Goal: Information Seeking & Learning: Learn about a topic

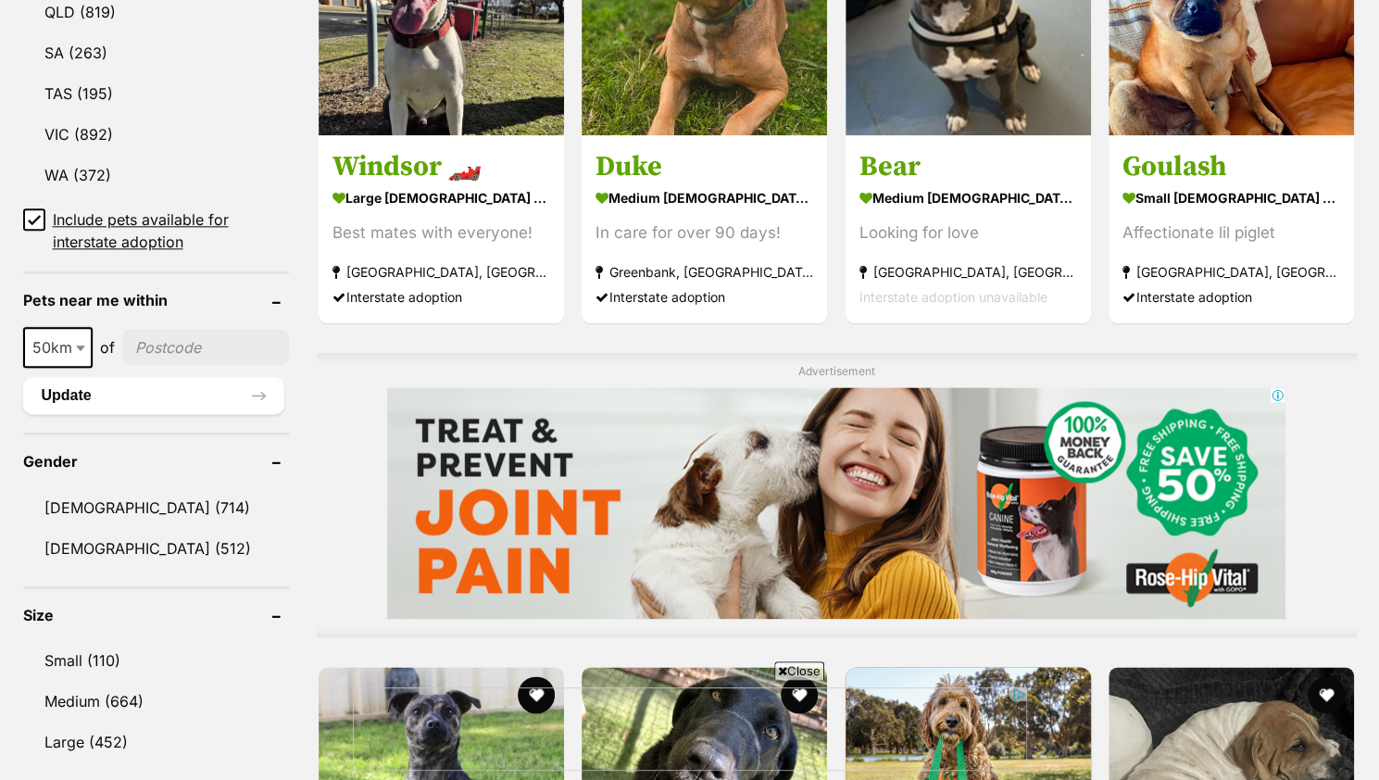
scroll to position [1170, 0]
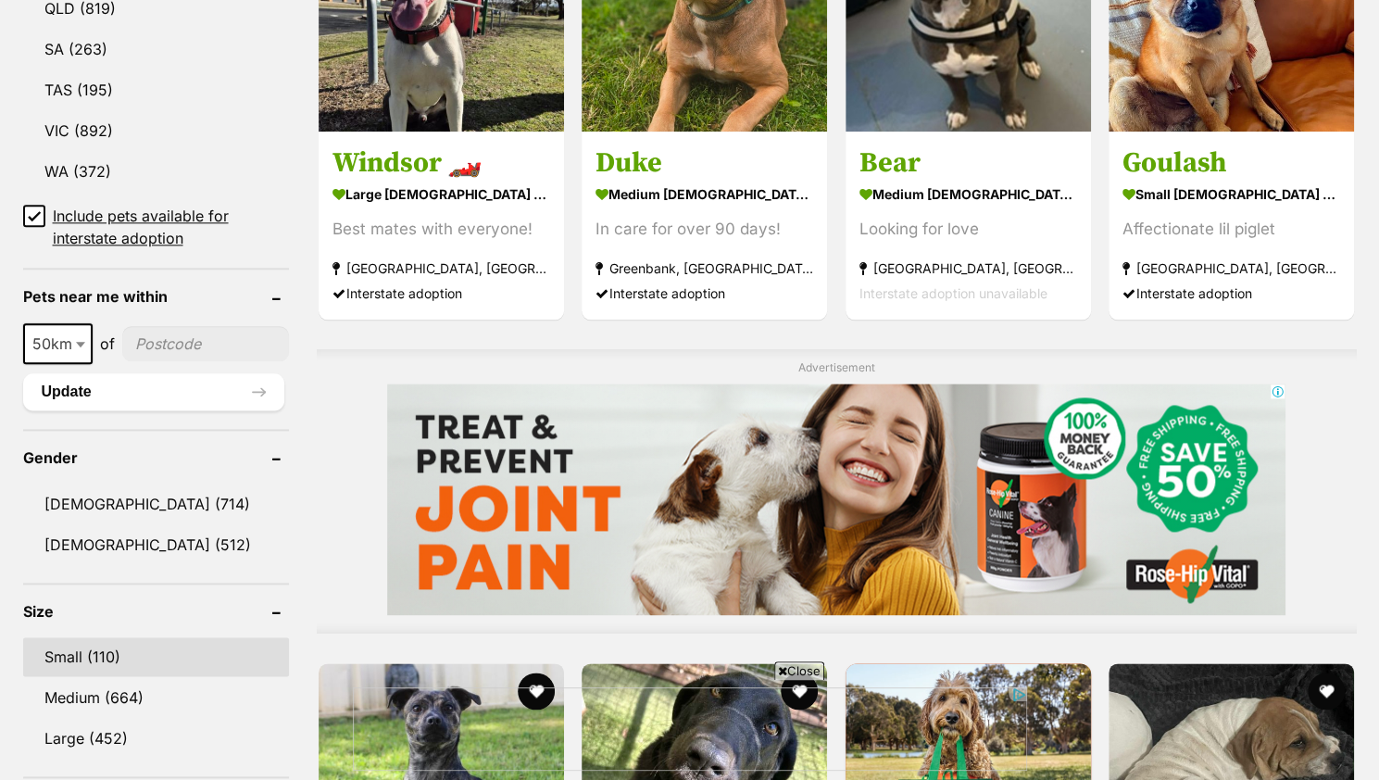
click at [107, 646] on link "Small (110)" at bounding box center [156, 656] width 267 height 39
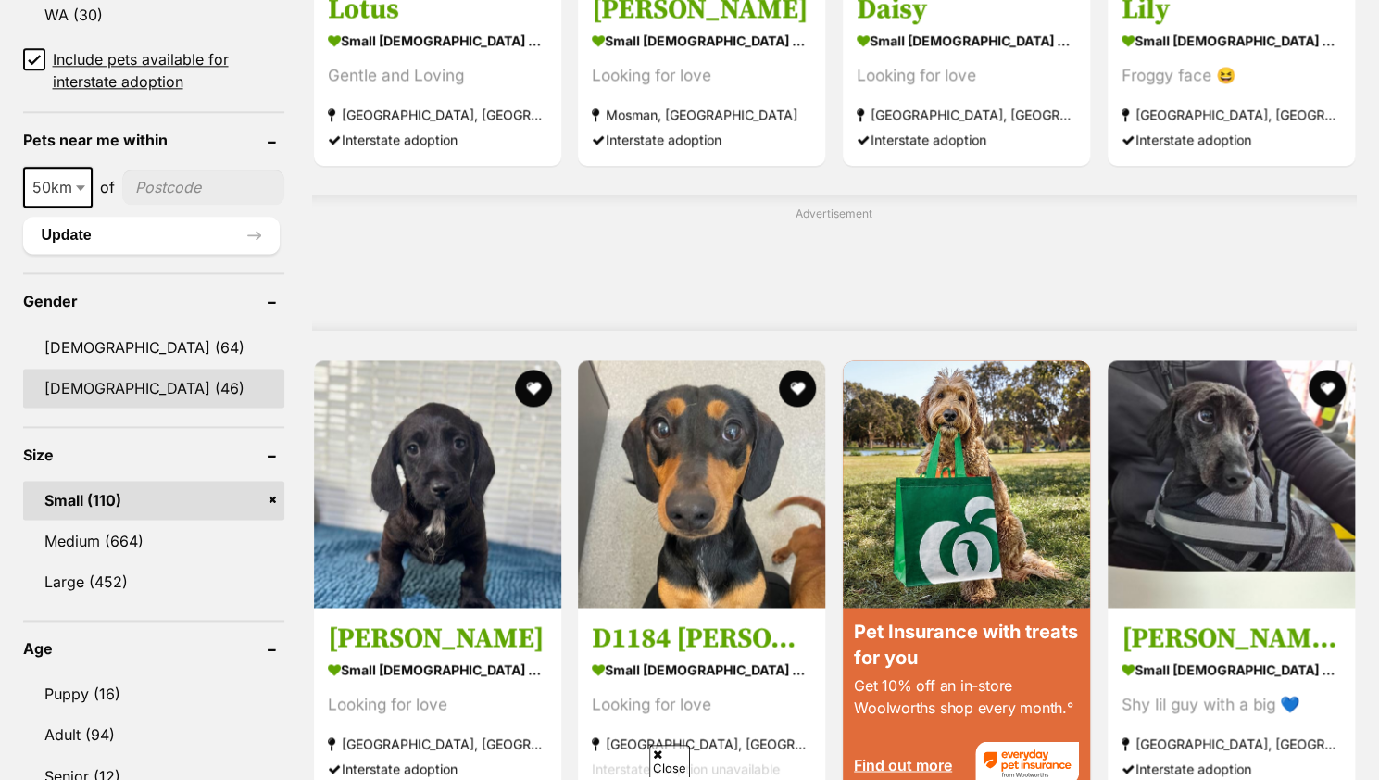
scroll to position [1326, 0]
click at [143, 386] on link "Female (46)" at bounding box center [153, 388] width 261 height 39
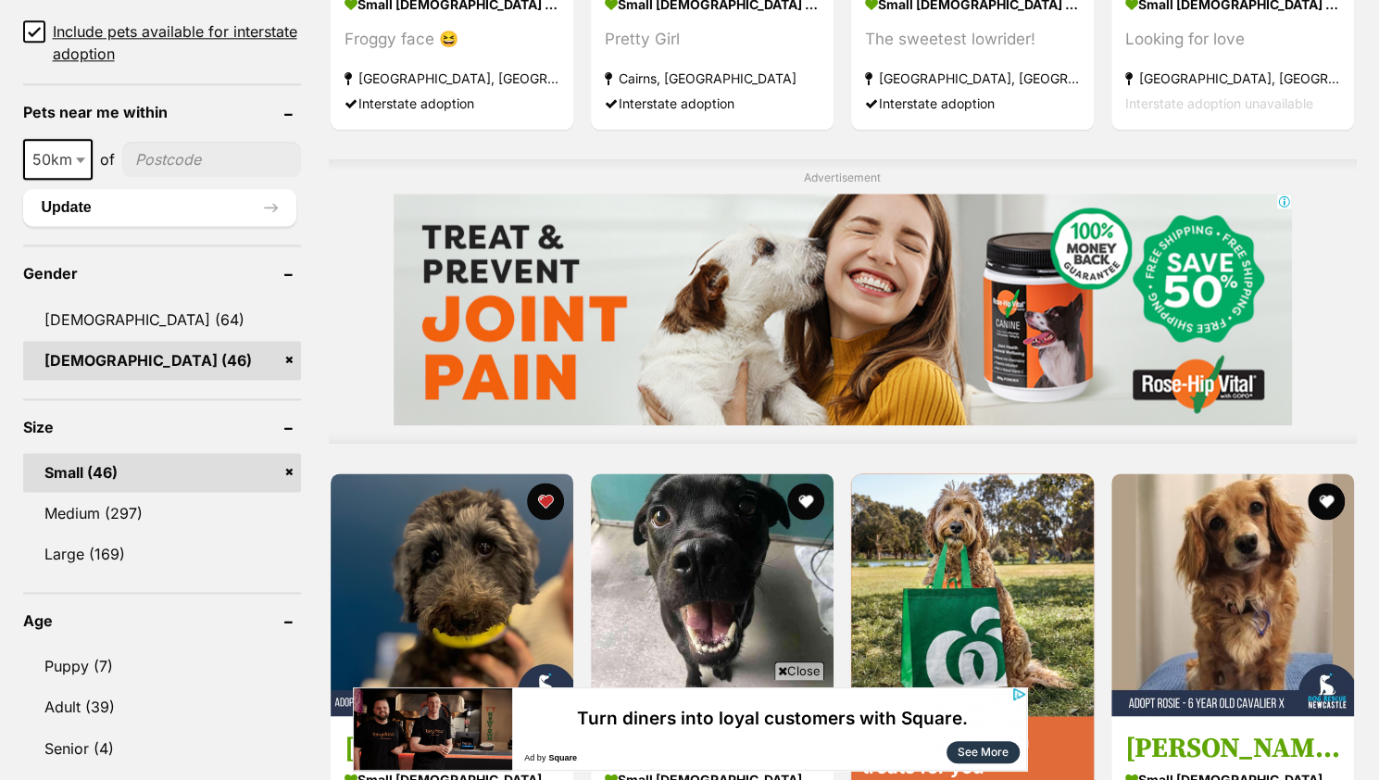
scroll to position [1355, 0]
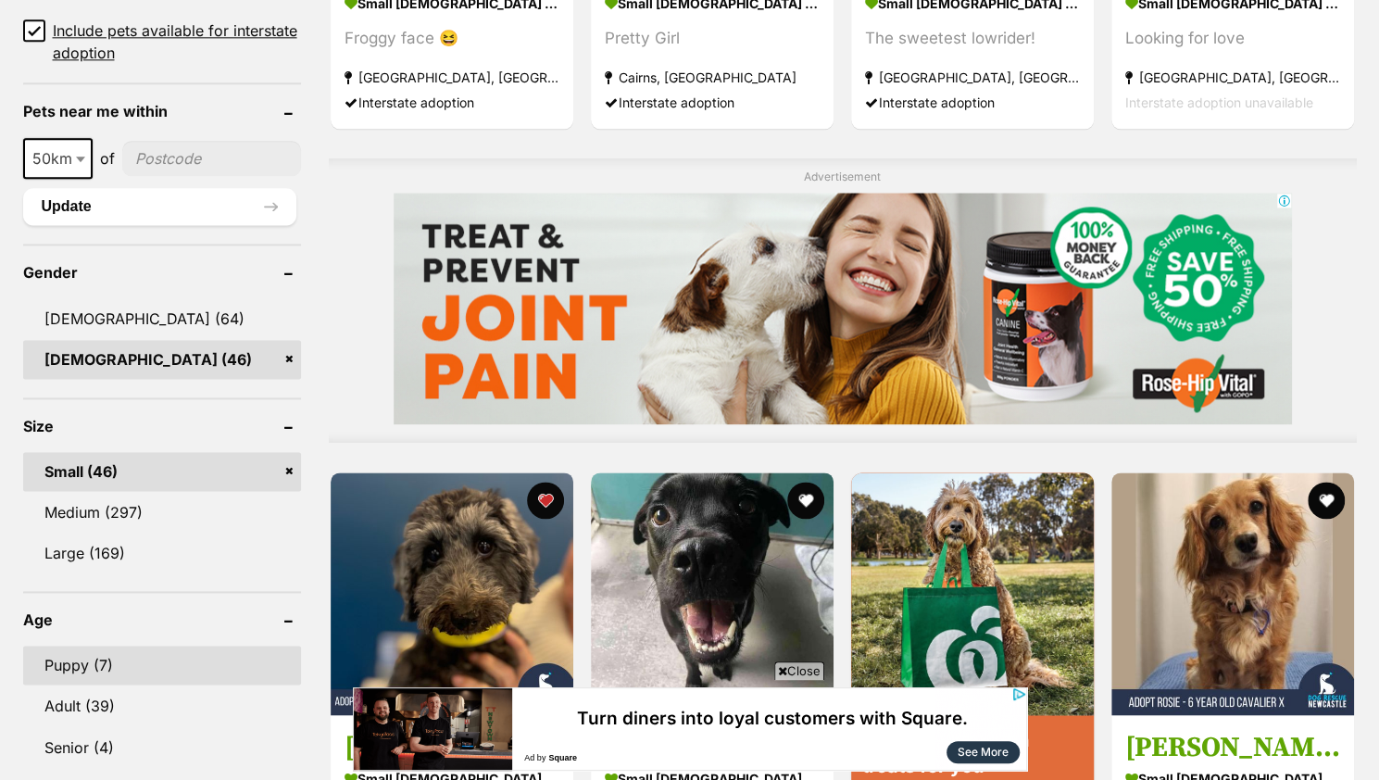
click at [83, 659] on link "Puppy (7)" at bounding box center [162, 665] width 278 height 39
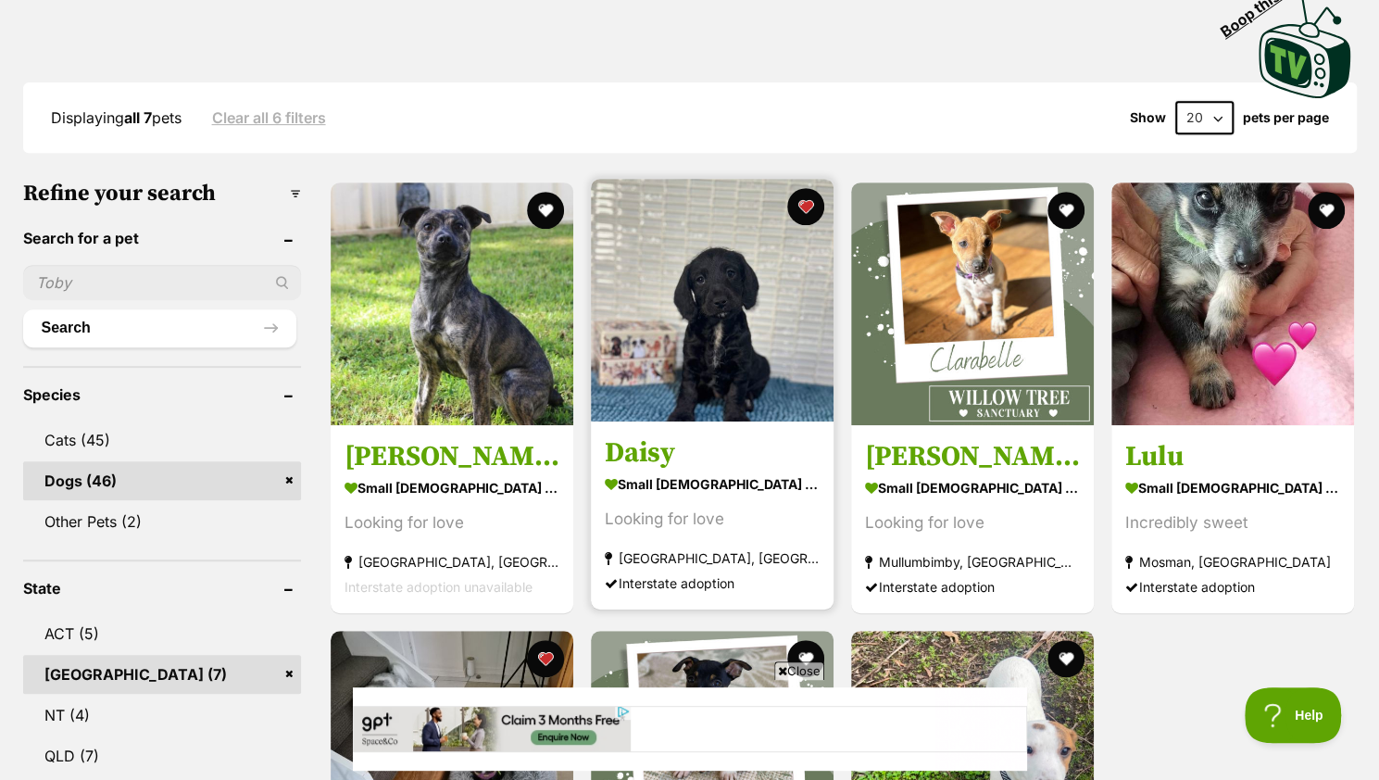
click at [739, 392] on img at bounding box center [712, 300] width 243 height 243
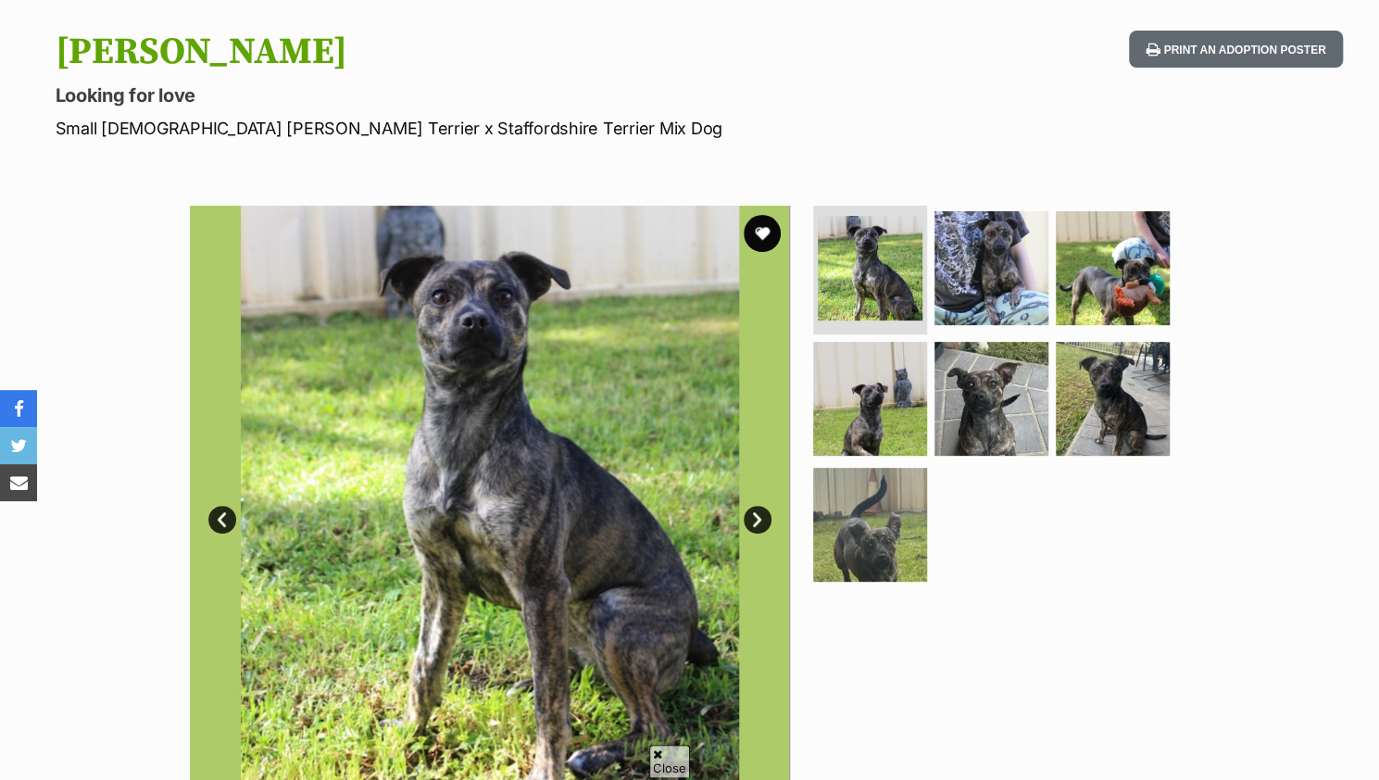
click at [753, 516] on link "Next" at bounding box center [758, 520] width 28 height 28
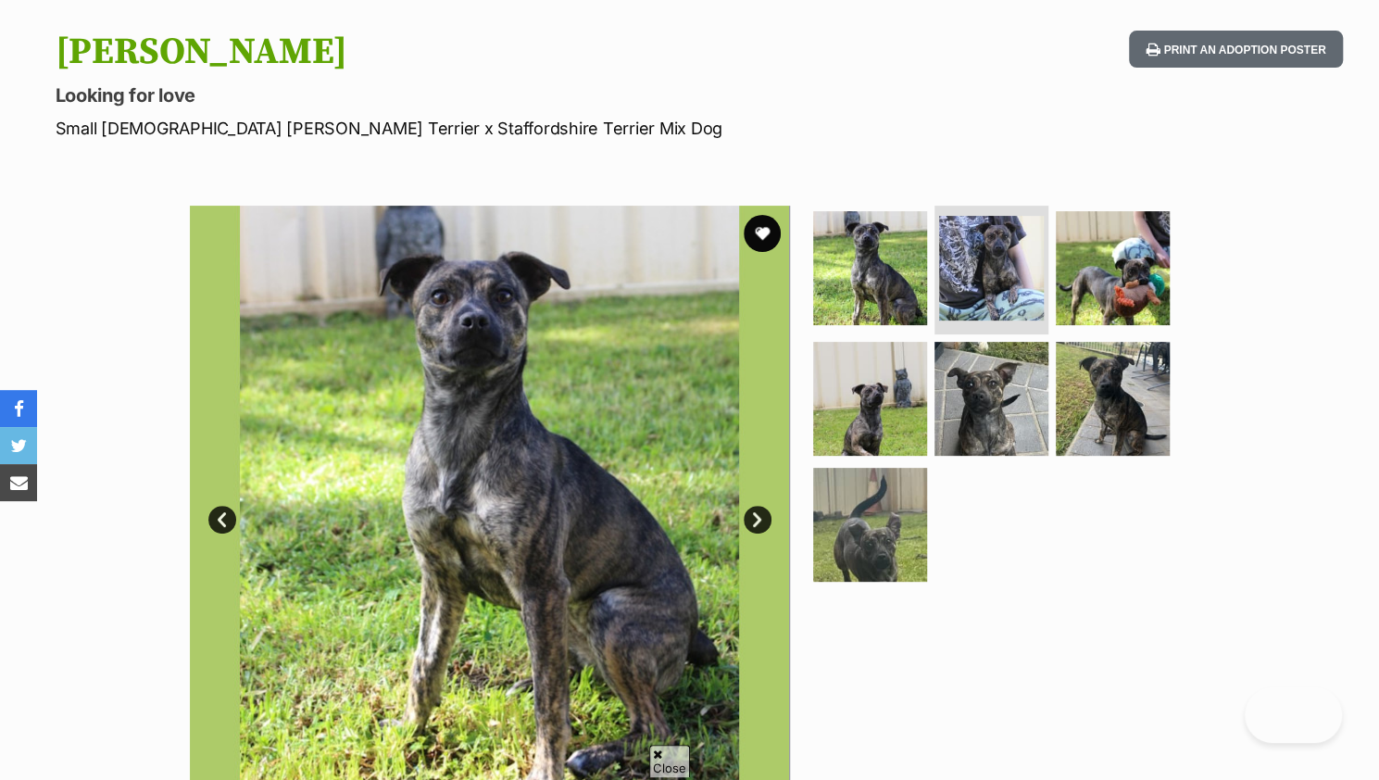
click at [753, 516] on link "Next" at bounding box center [758, 520] width 28 height 28
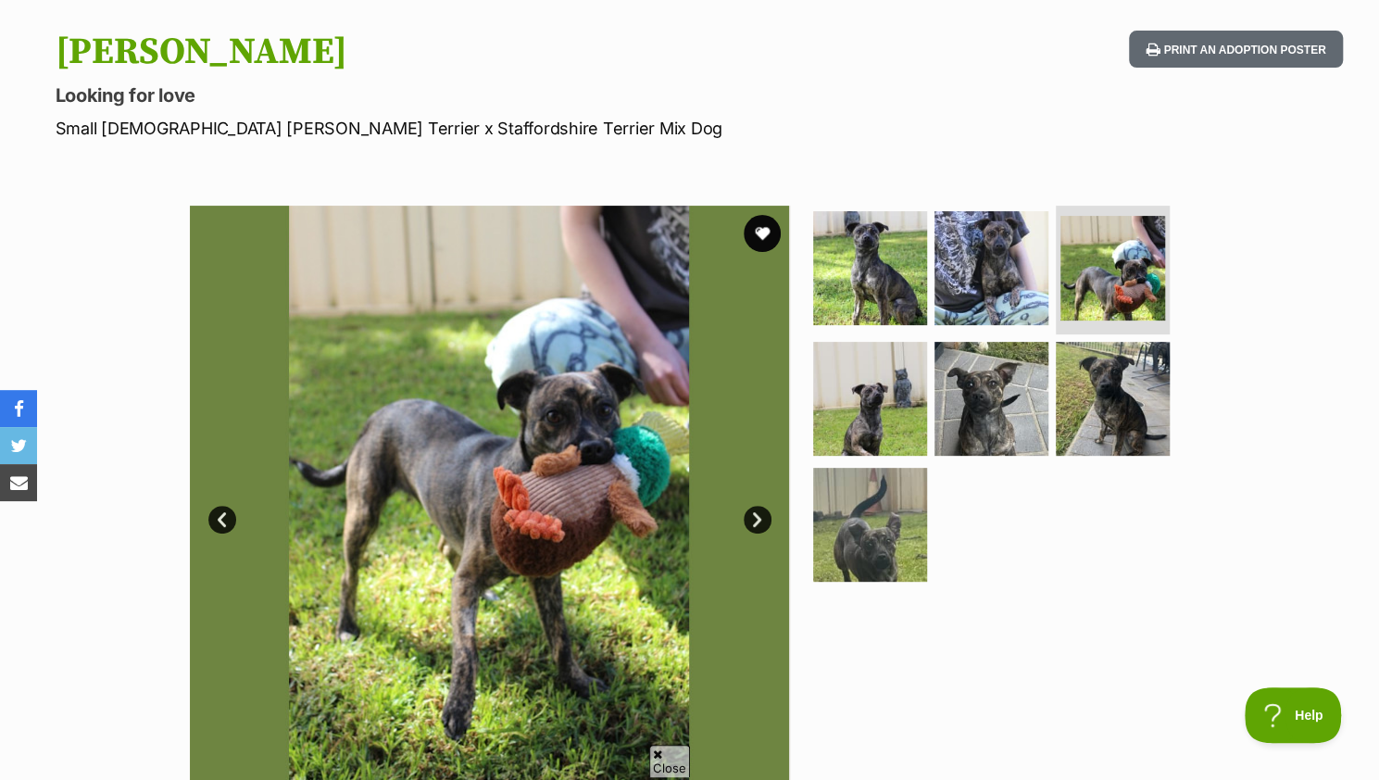
click at [758, 516] on link "Next" at bounding box center [758, 520] width 28 height 28
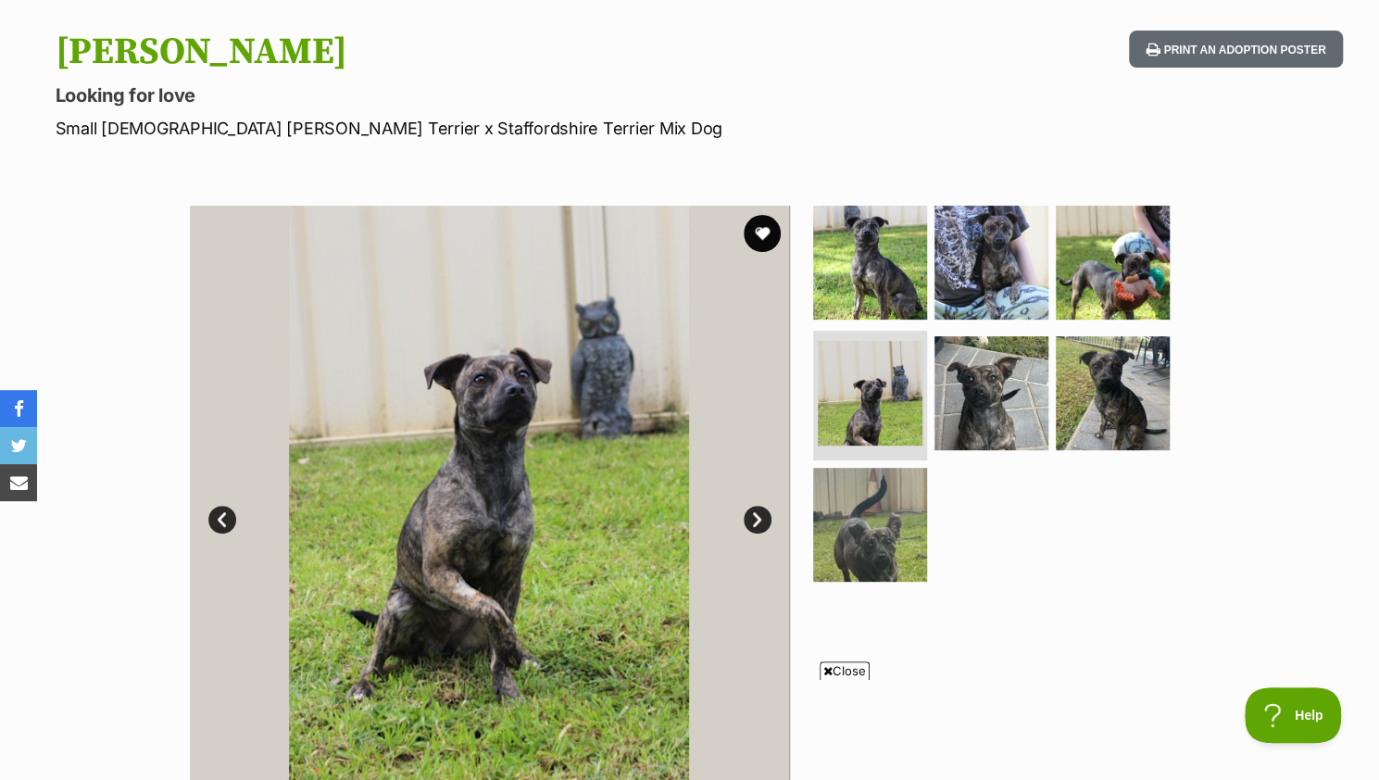
click at [758, 516] on link "Next" at bounding box center [758, 520] width 28 height 28
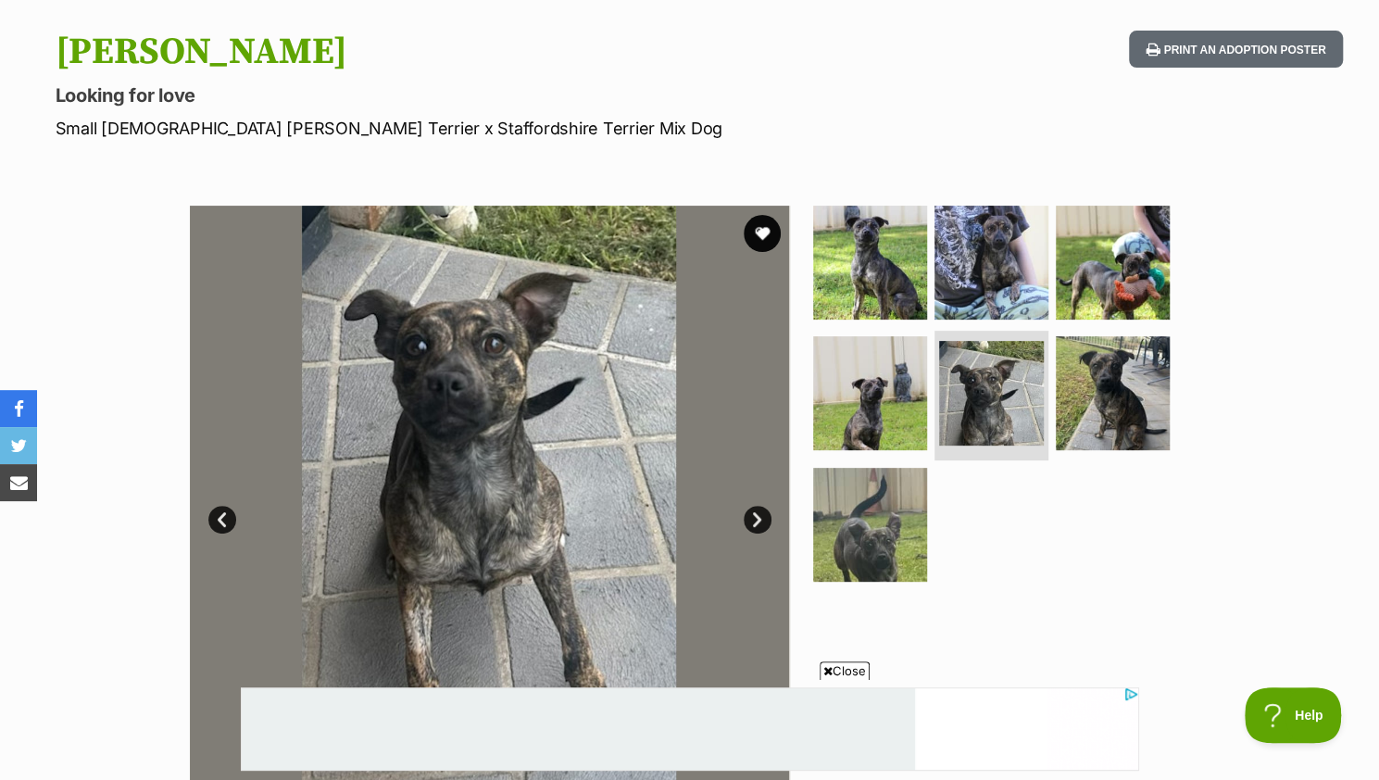
click at [758, 516] on link "Next" at bounding box center [758, 520] width 28 height 28
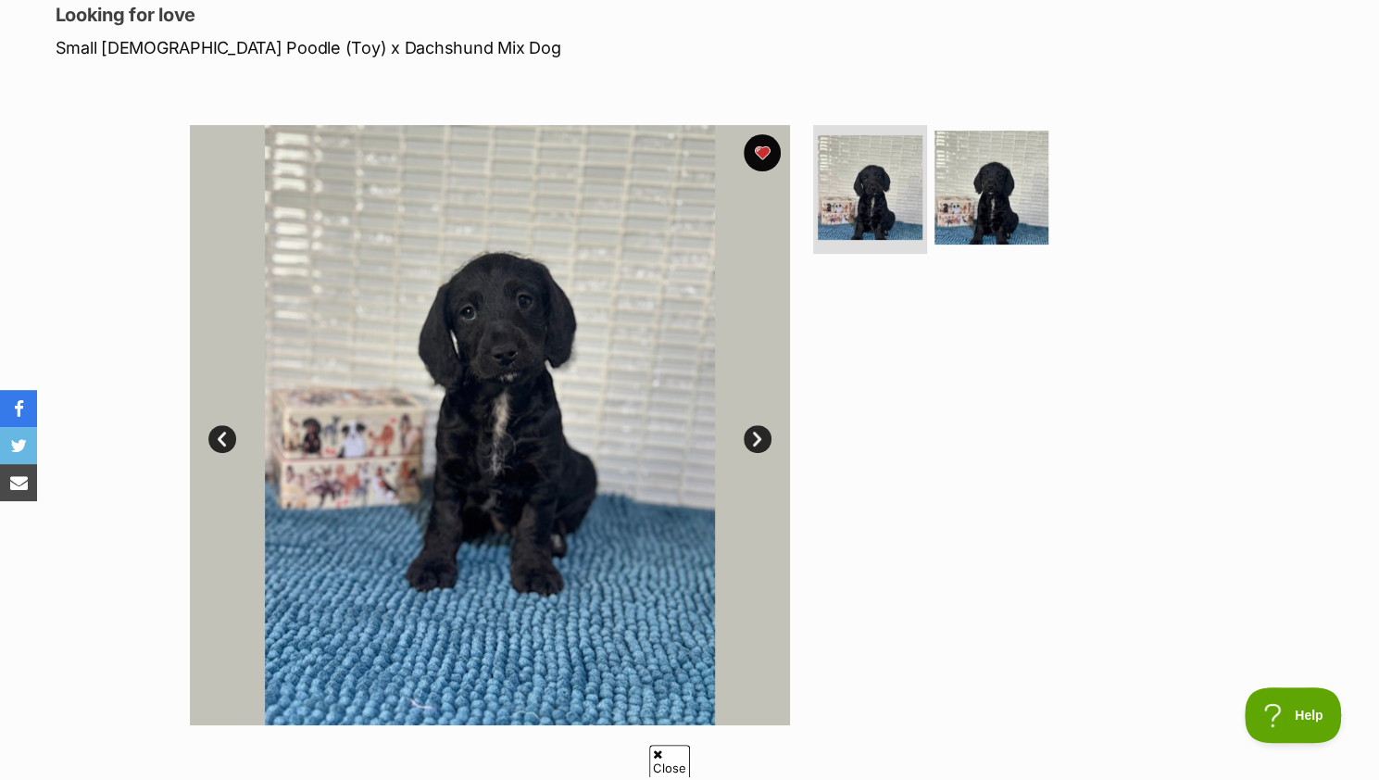
click at [765, 446] on link "Next" at bounding box center [758, 439] width 28 height 28
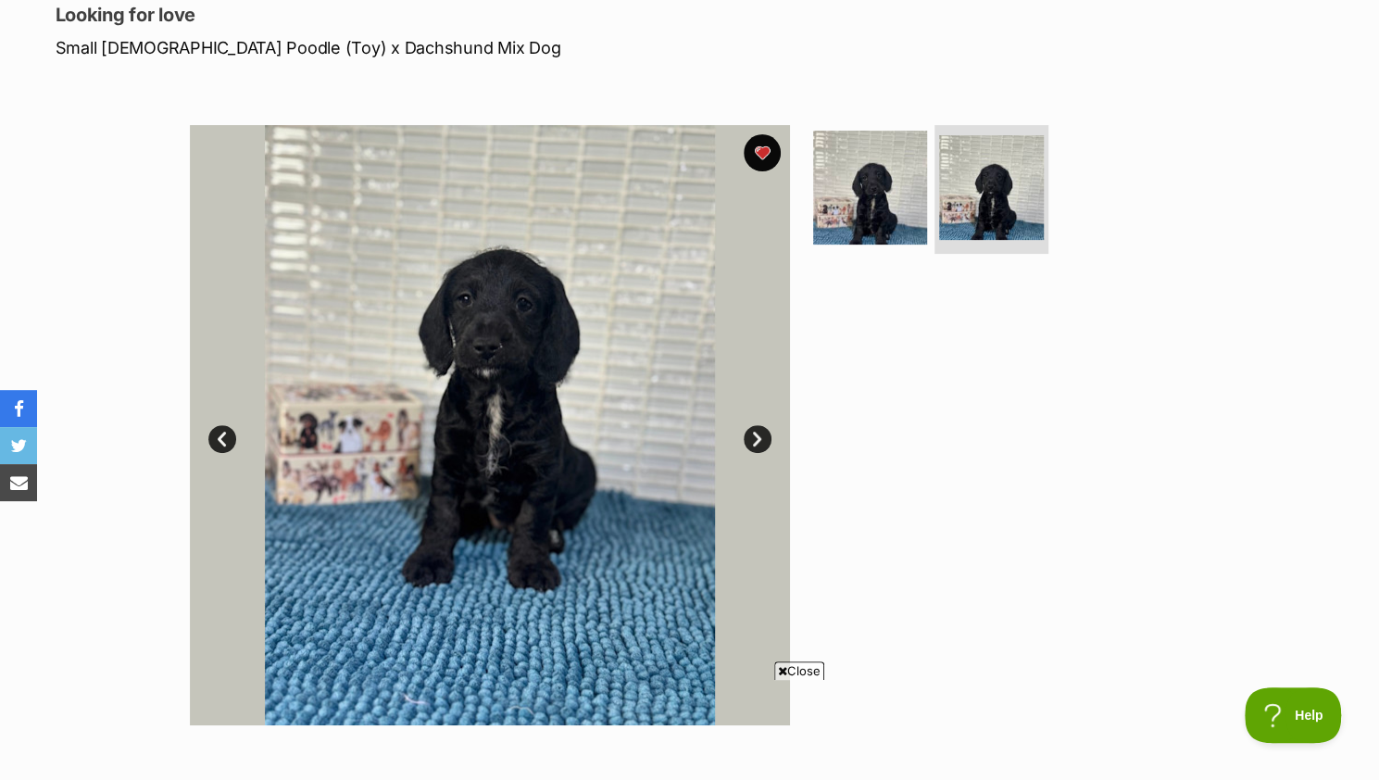
click at [765, 446] on link "Next" at bounding box center [758, 439] width 28 height 28
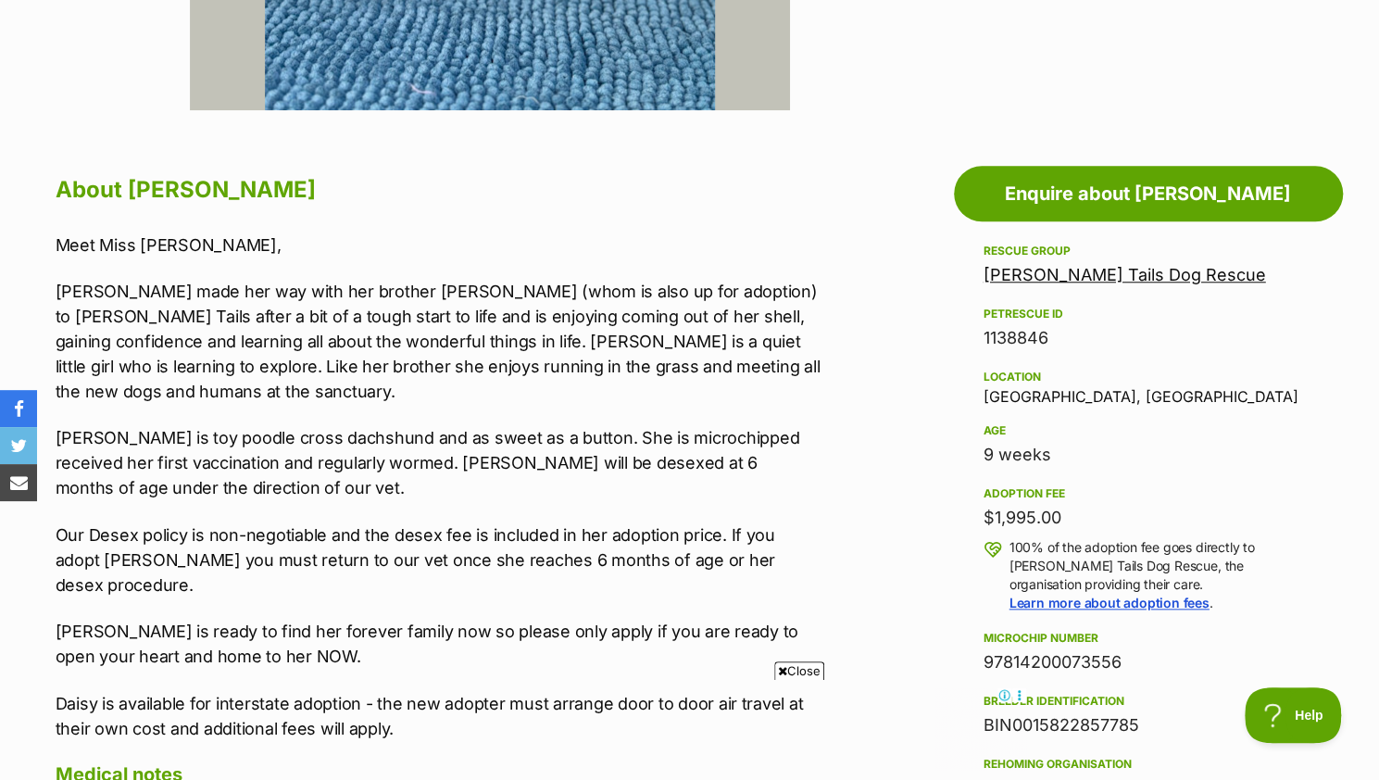
scroll to position [874, 0]
click at [446, 312] on p "Daisy made her way with her brother Dudley (whom is also up for adoption) to Wa…" at bounding box center [438, 342] width 765 height 125
click at [406, 341] on p "Daisy made her way with her brother Dudley (whom is also up for adoption) to Wa…" at bounding box center [438, 342] width 765 height 125
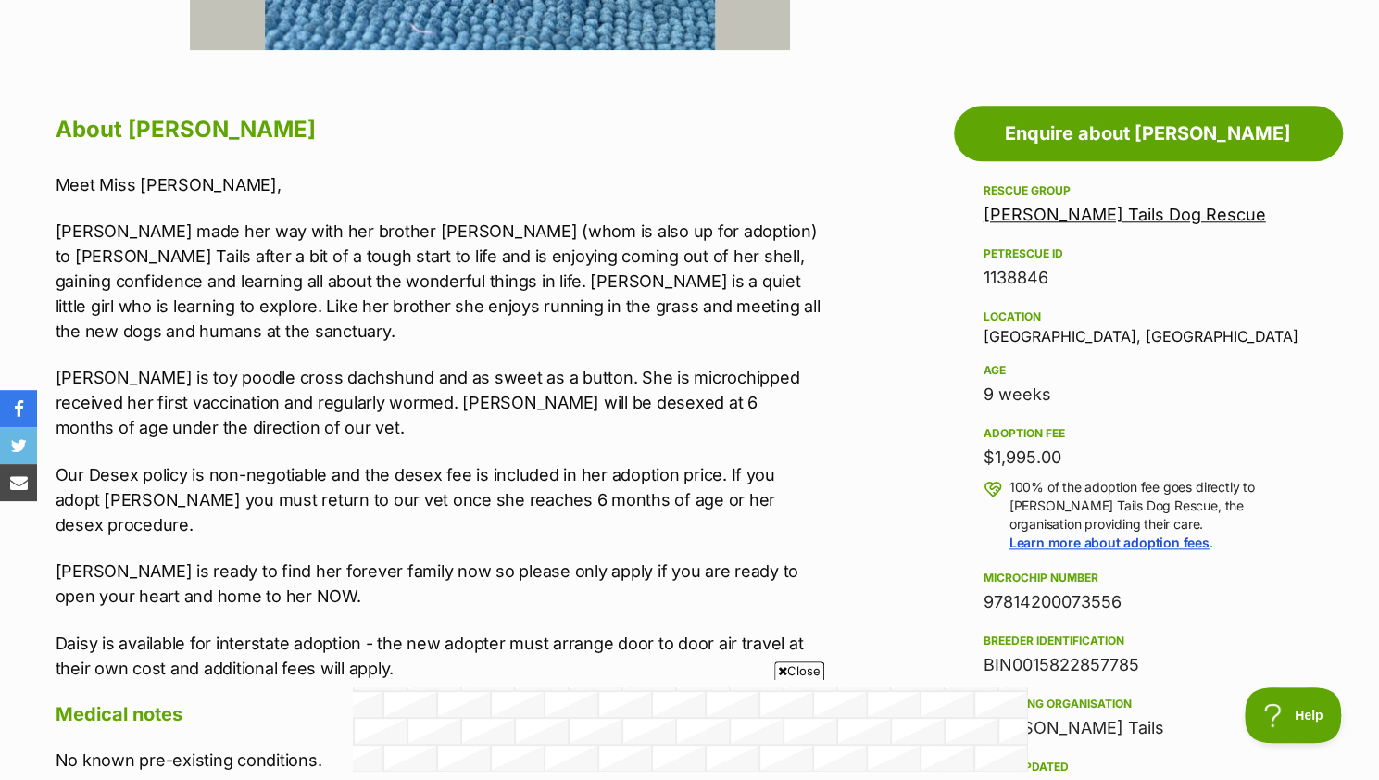
scroll to position [935, 0]
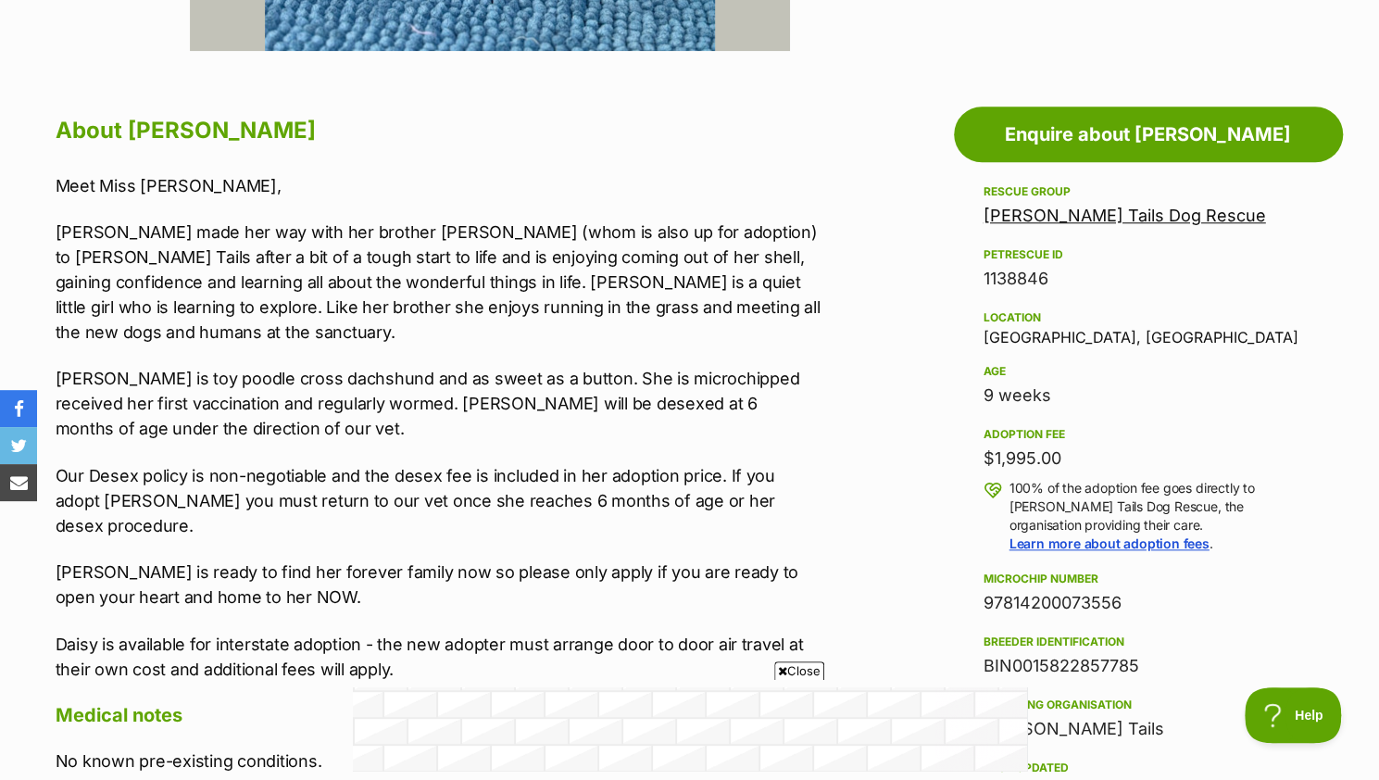
click at [505, 476] on p "Our Desex policy is non-negotiable and the desex fee is included in her adoptio…" at bounding box center [438, 500] width 765 height 75
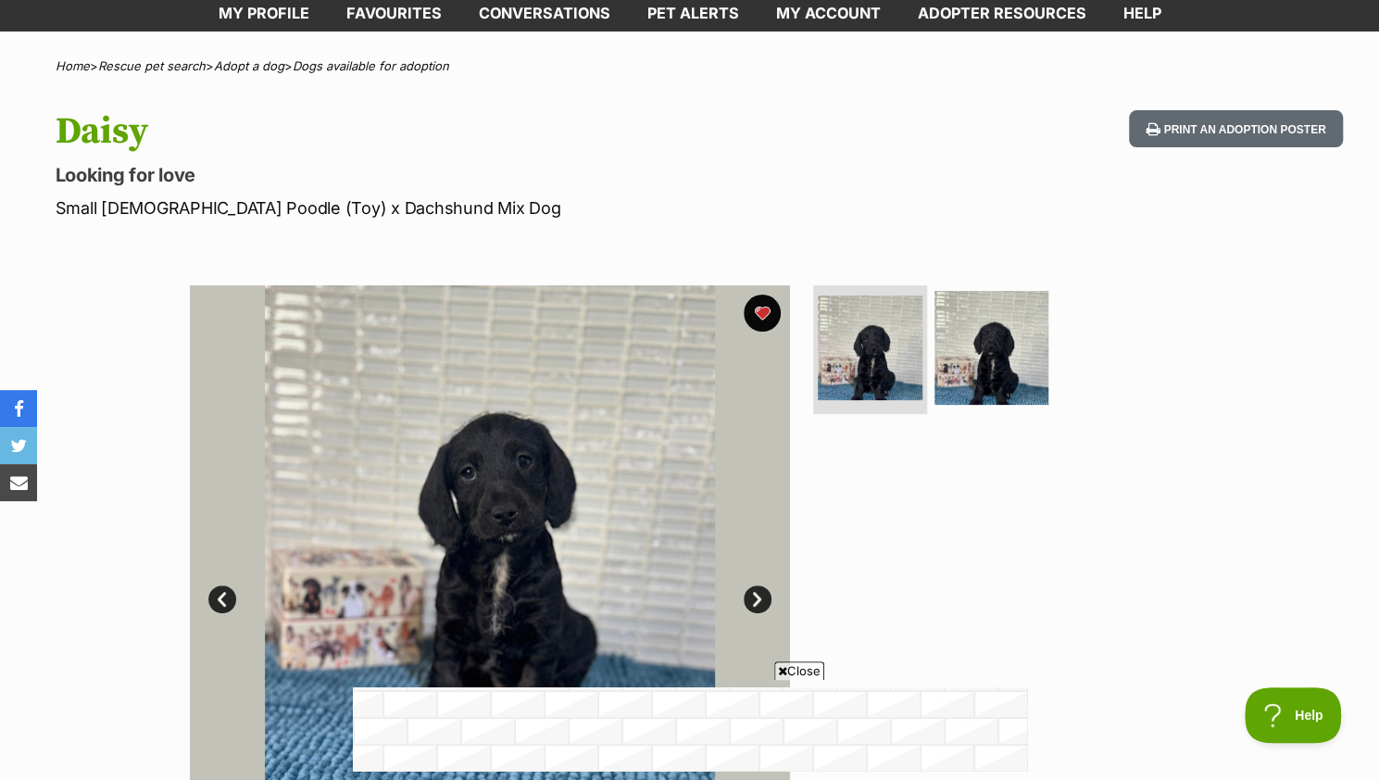
scroll to position [0, 0]
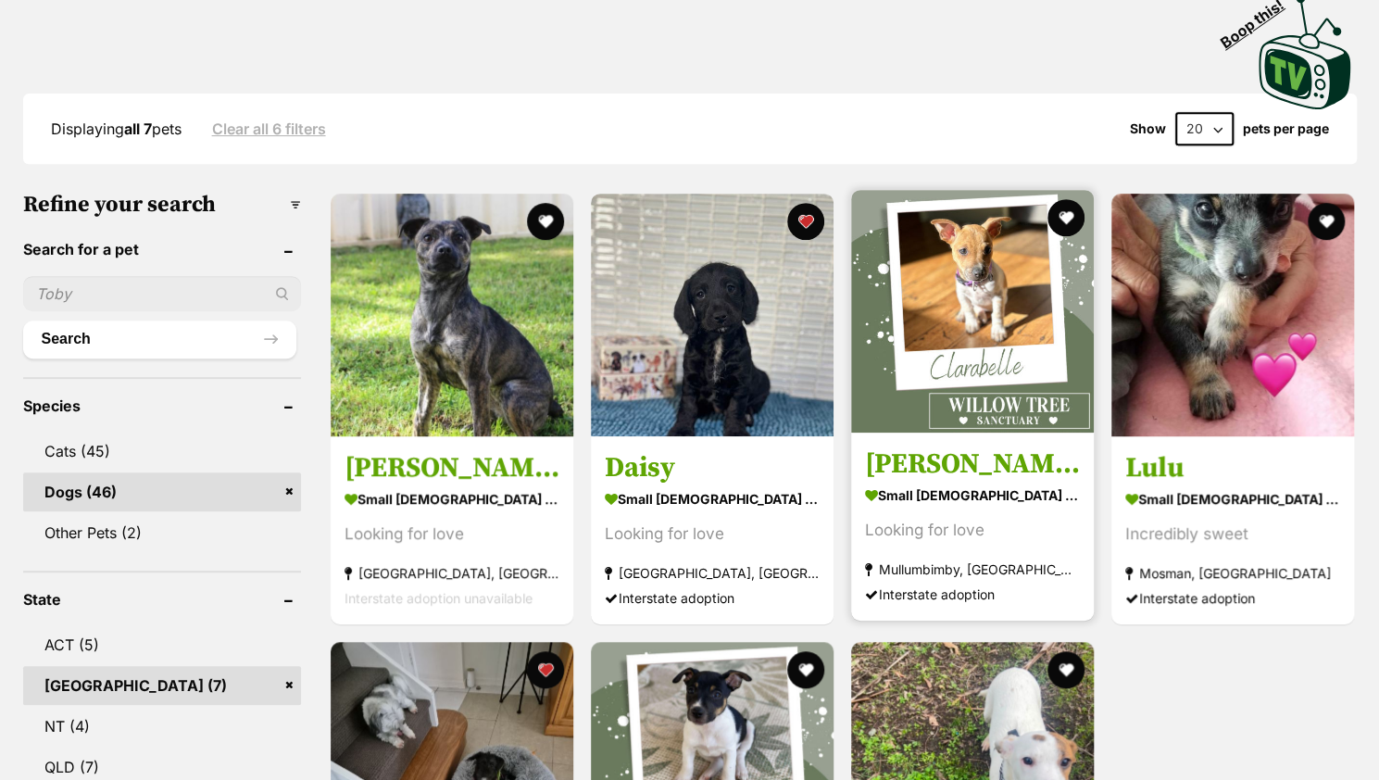
click at [972, 408] on img at bounding box center [972, 311] width 243 height 243
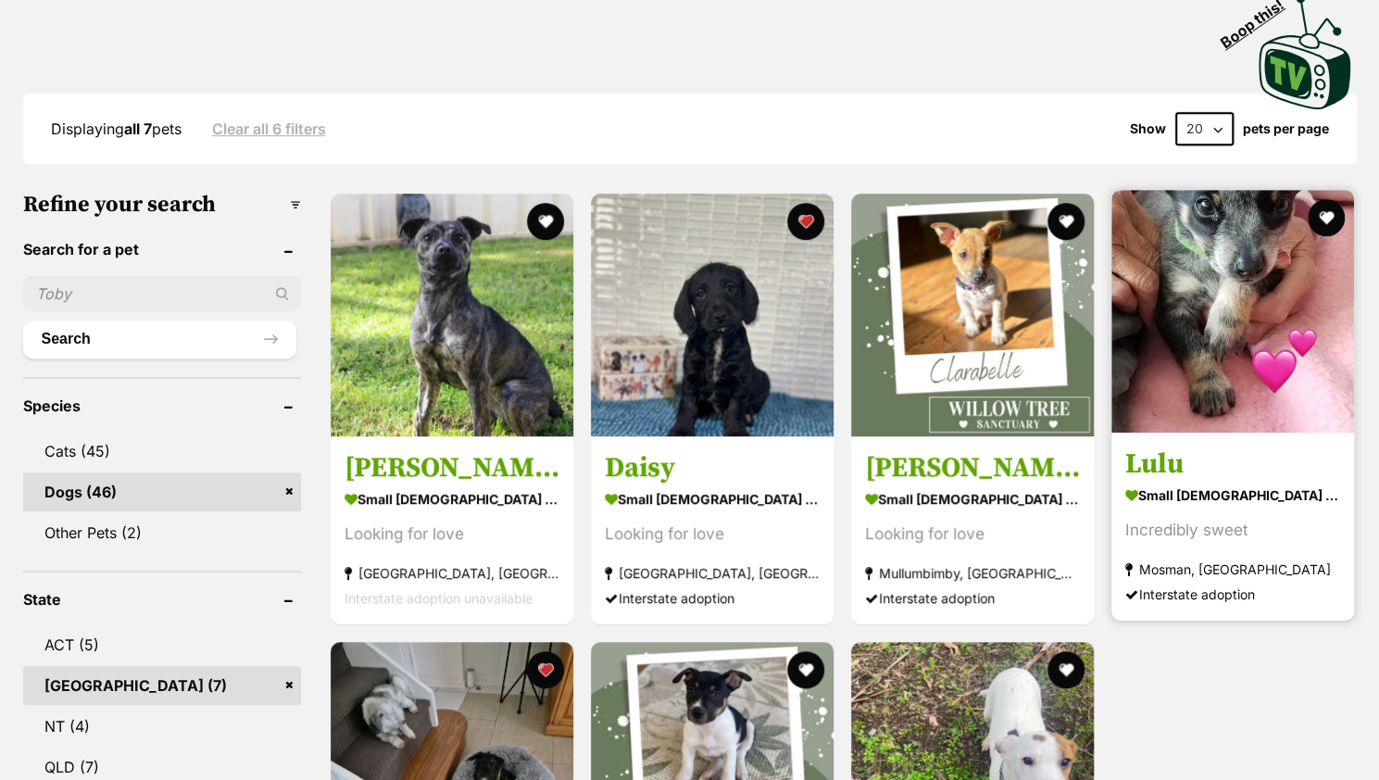
click at [1282, 444] on link "Lulu small [DEMOGRAPHIC_DATA] Dog Incredibly sweet [GEOGRAPHIC_DATA], [GEOGRAPH…" at bounding box center [1232, 527] width 243 height 188
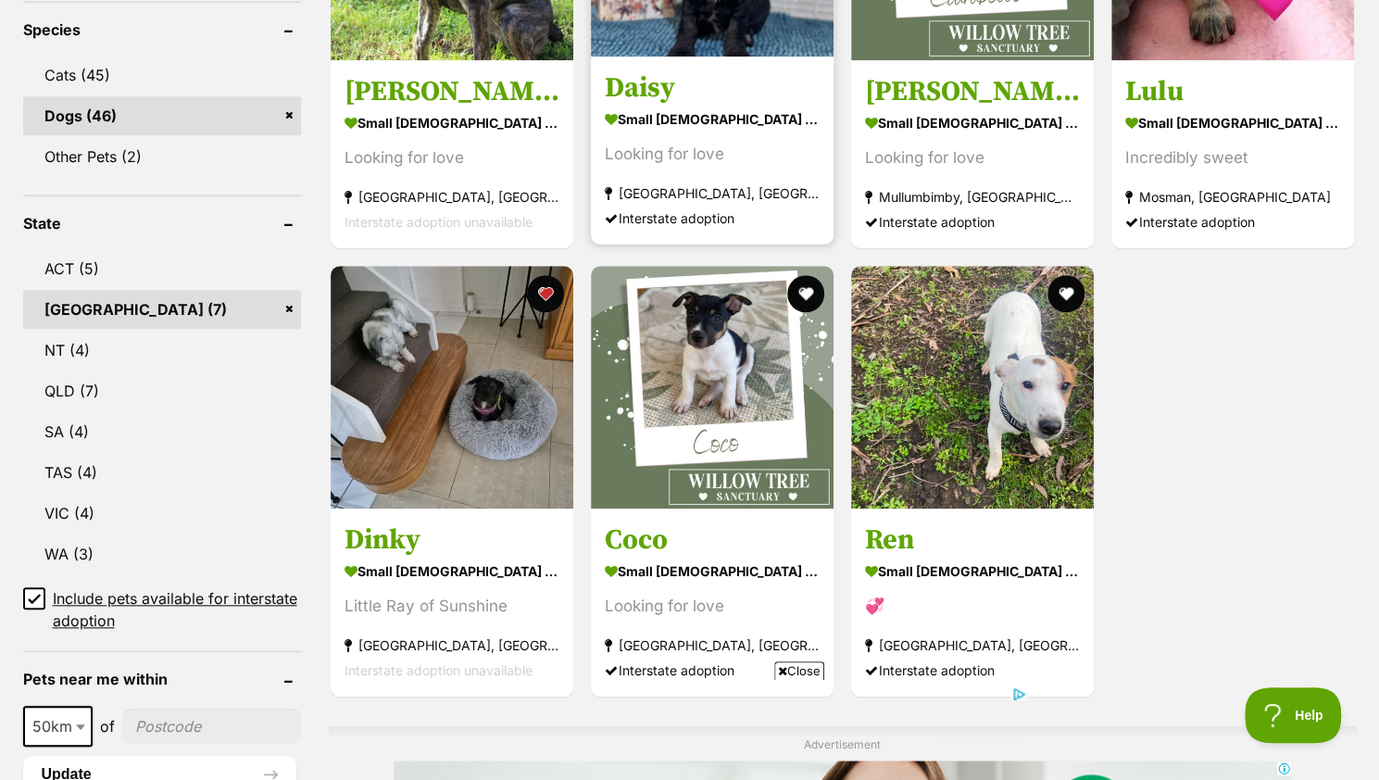
scroll to position [788, 0]
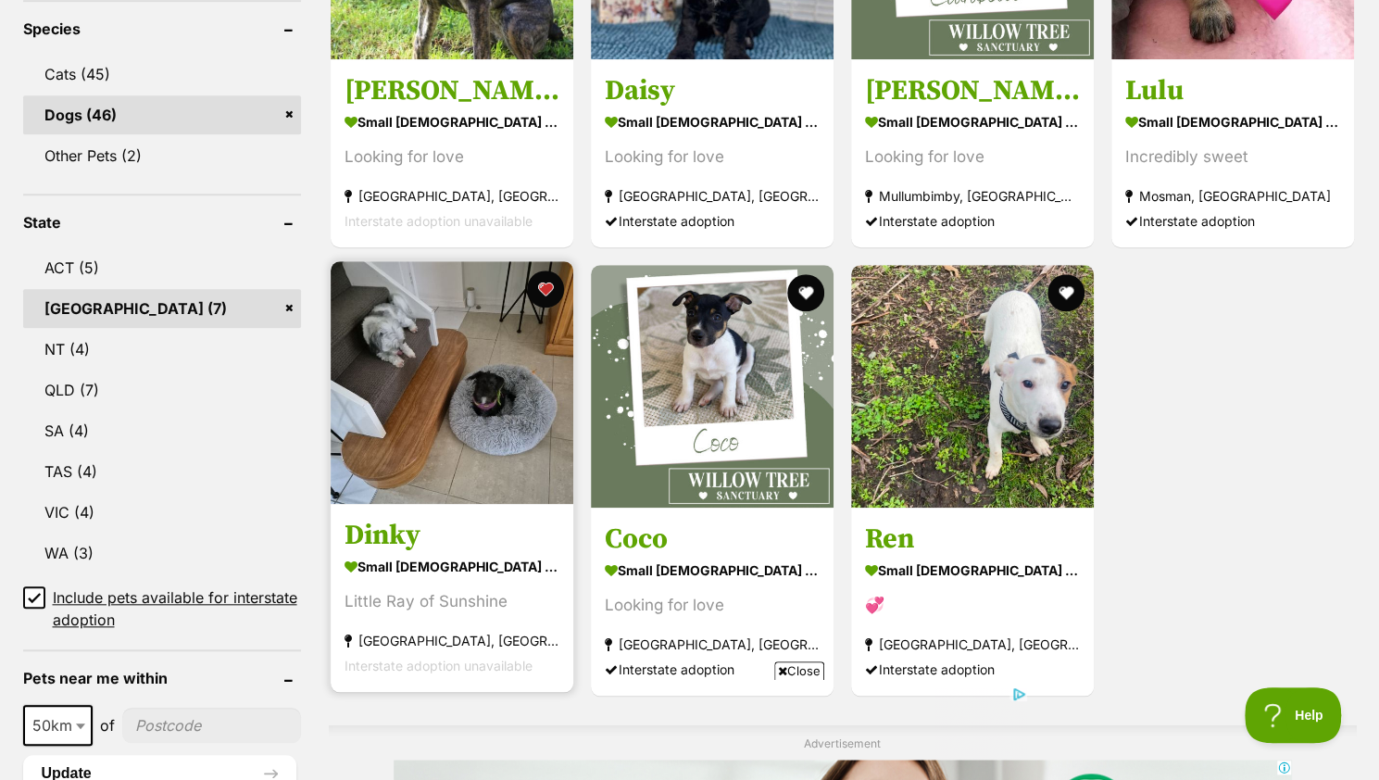
click at [515, 548] on h3 "Dinky" at bounding box center [452, 535] width 215 height 35
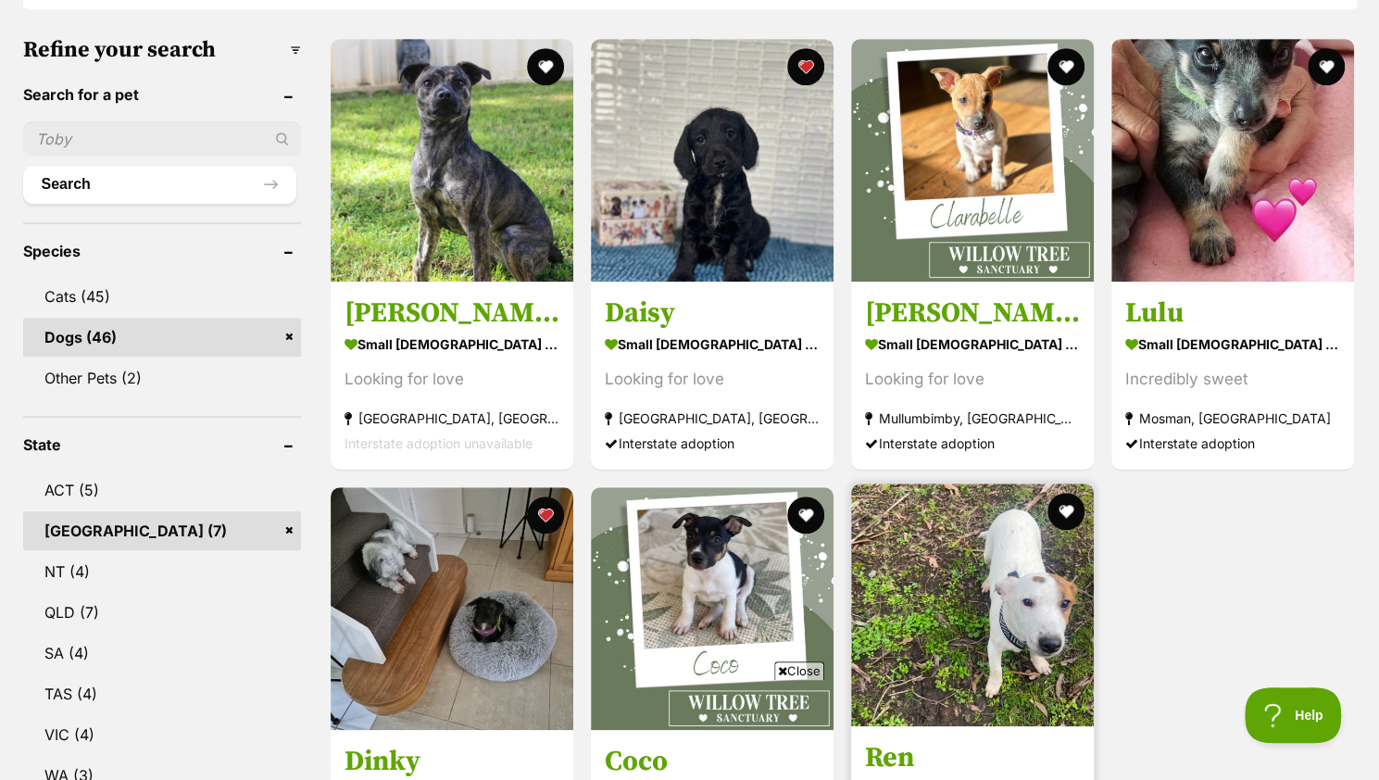
click at [1053, 618] on img at bounding box center [972, 604] width 243 height 243
